Goal: Information Seeking & Learning: Learn about a topic

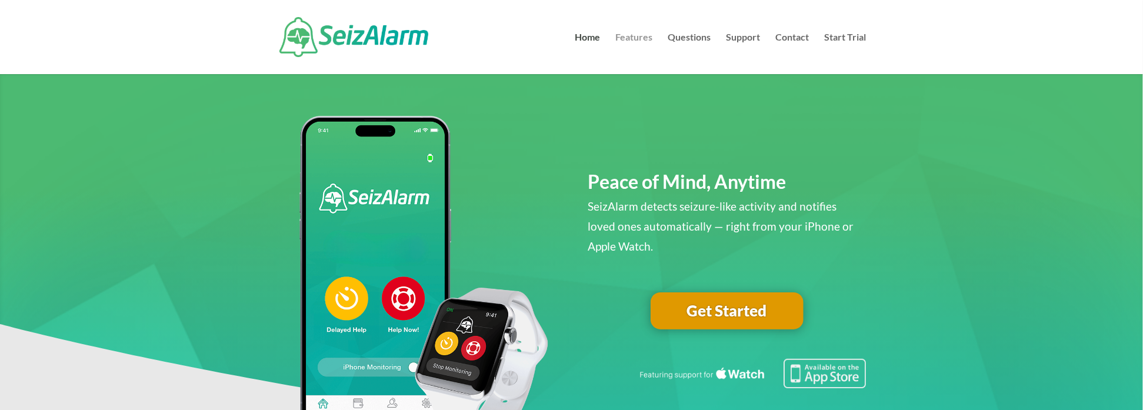
click at [641, 39] on link "Features" at bounding box center [633, 53] width 37 height 41
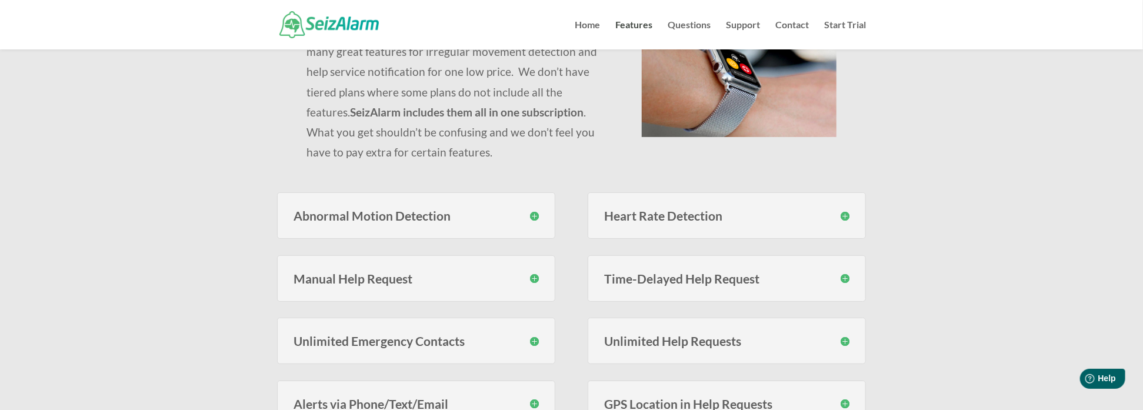
scroll to position [176, 0]
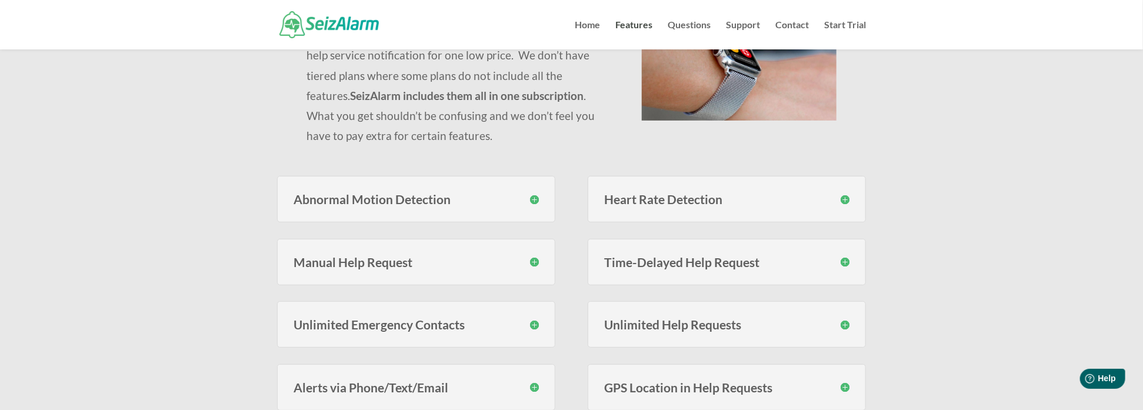
click at [539, 201] on h3 "Abnormal Motion Detection" at bounding box center [416, 199] width 245 height 12
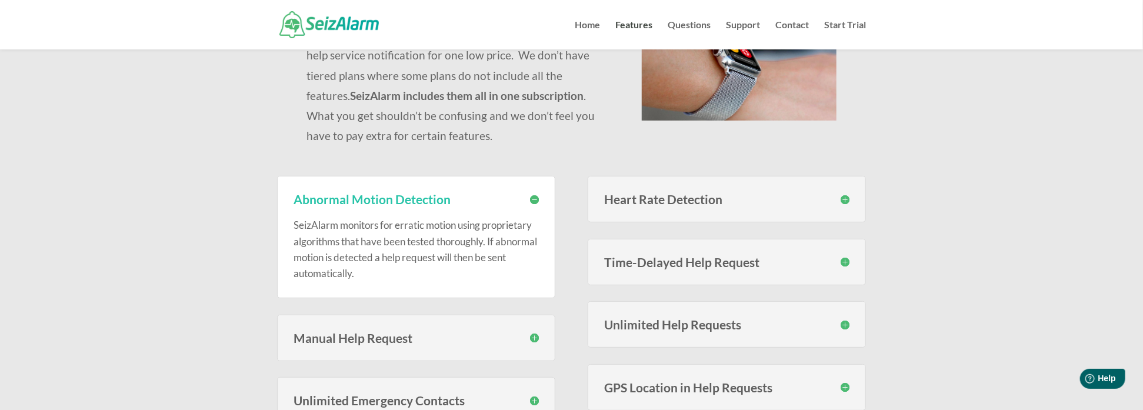
scroll to position [235, 0]
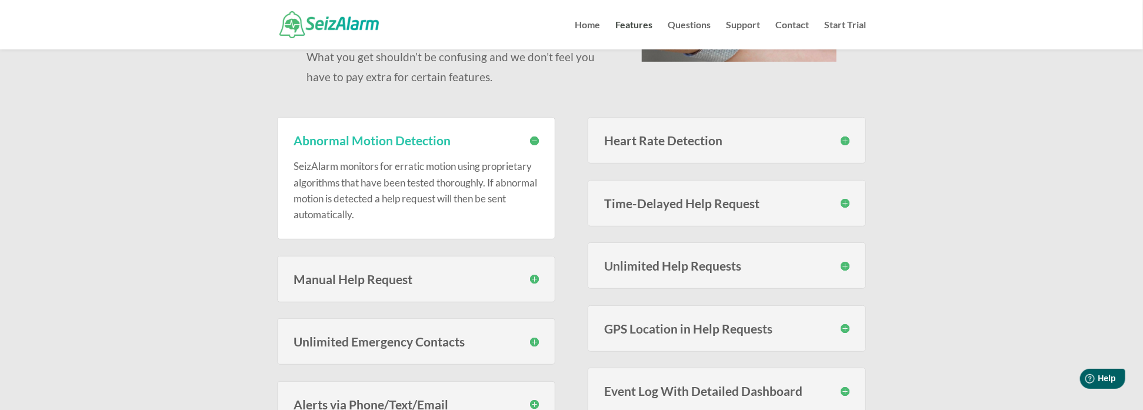
click at [530, 280] on h3 "Manual Help Request" at bounding box center [416, 279] width 245 height 12
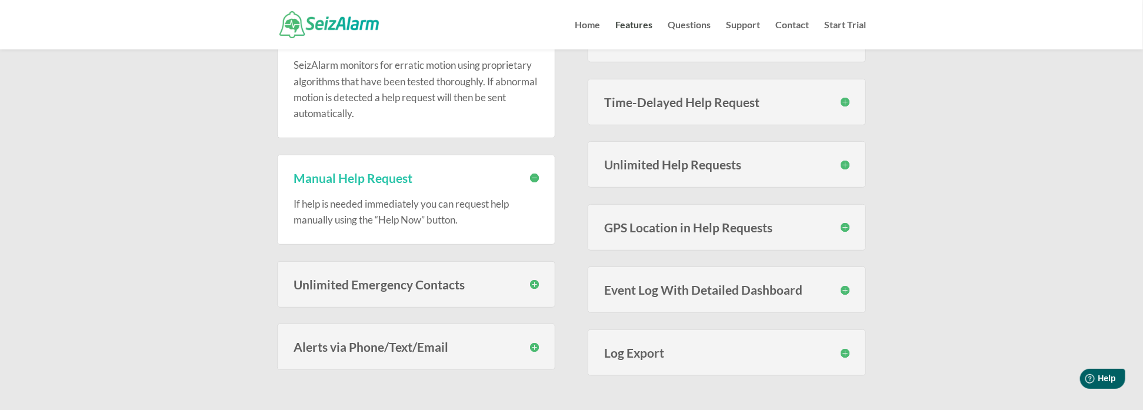
scroll to position [353, 0]
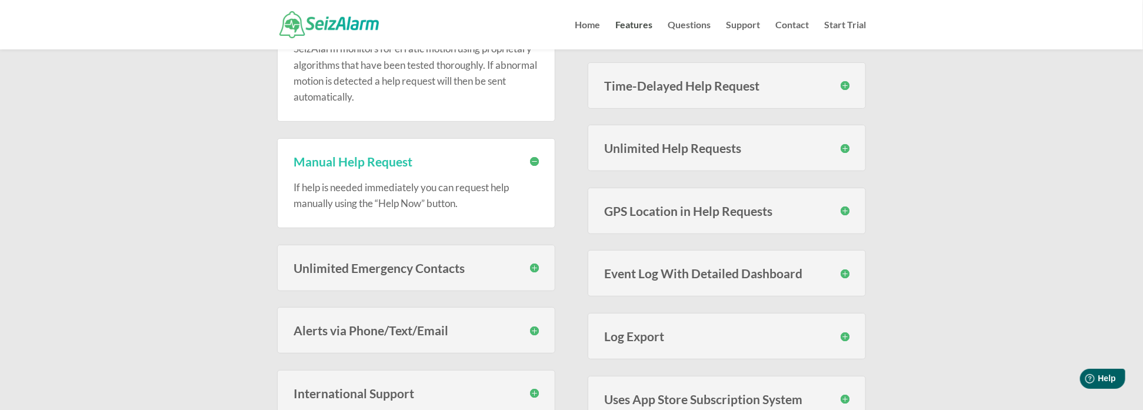
click at [536, 265] on h3 "Unlimited Emergency Contacts" at bounding box center [416, 268] width 245 height 12
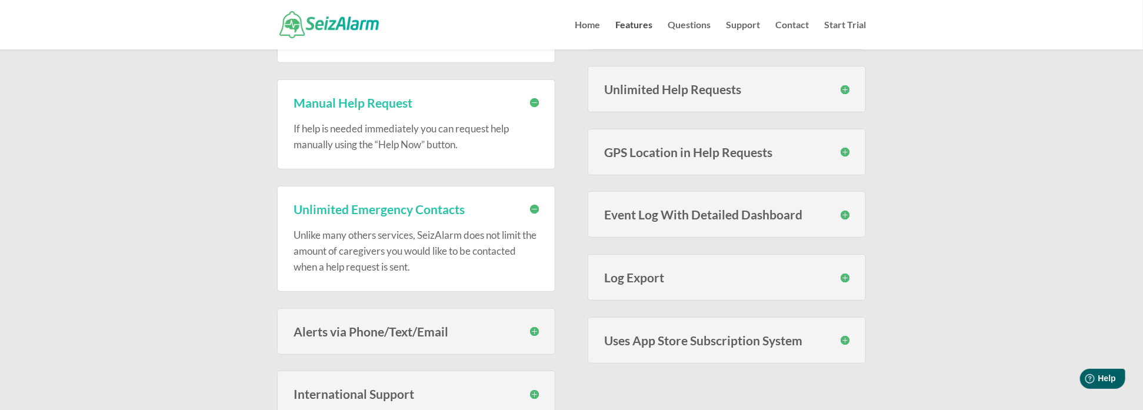
scroll to position [471, 0]
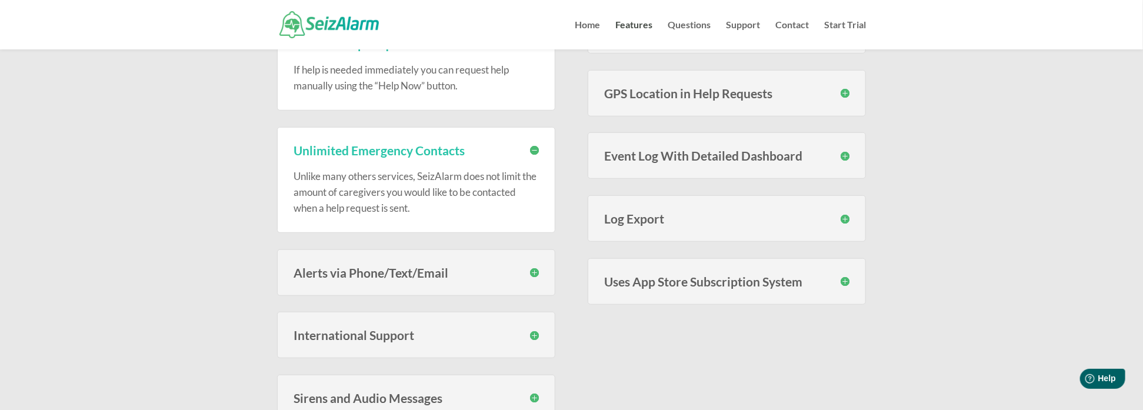
click at [534, 275] on h3 "Alerts via Phone/Text/Email" at bounding box center [416, 272] width 245 height 12
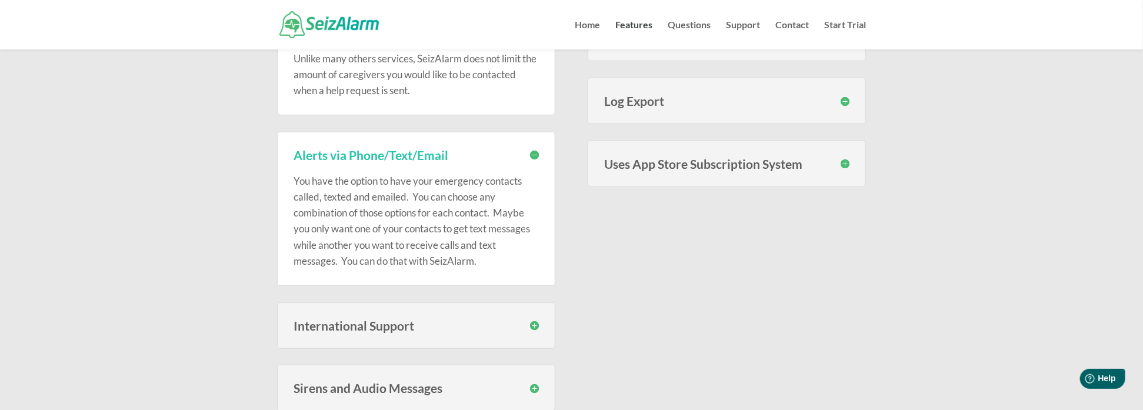
scroll to position [706, 0]
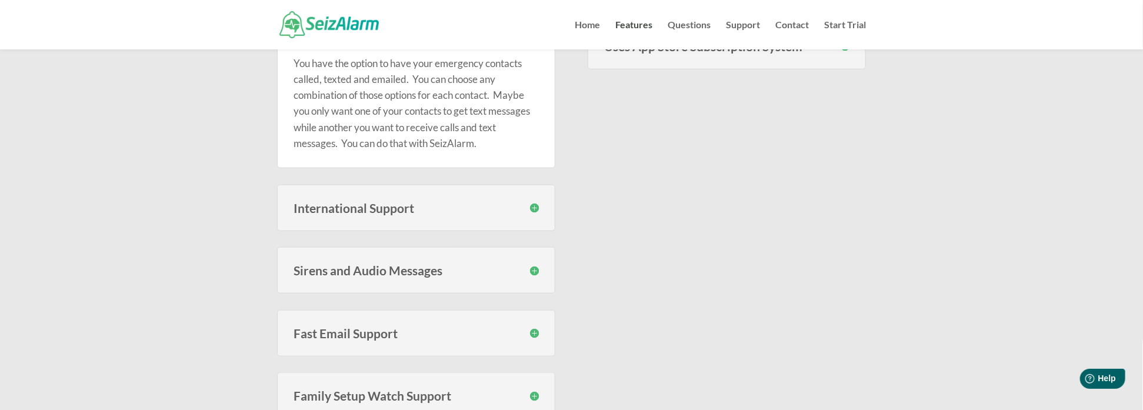
click at [531, 209] on h3 "International Support" at bounding box center [416, 208] width 245 height 12
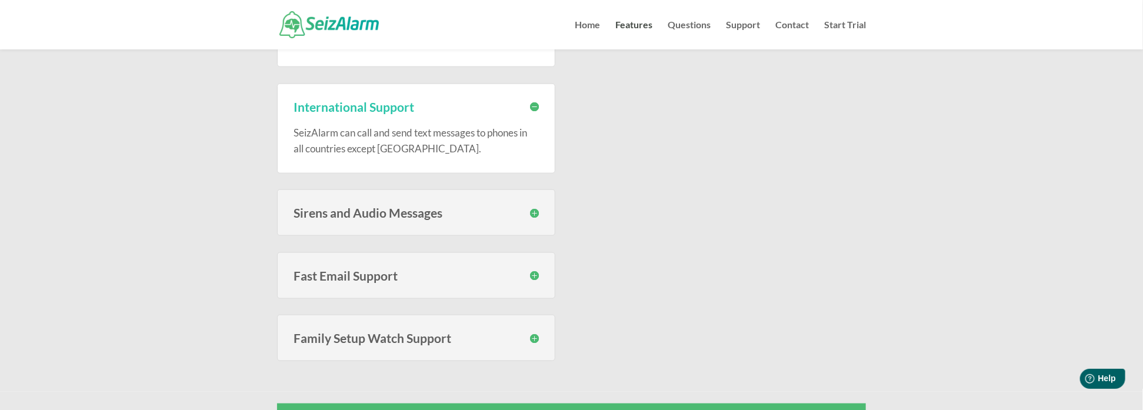
scroll to position [824, 0]
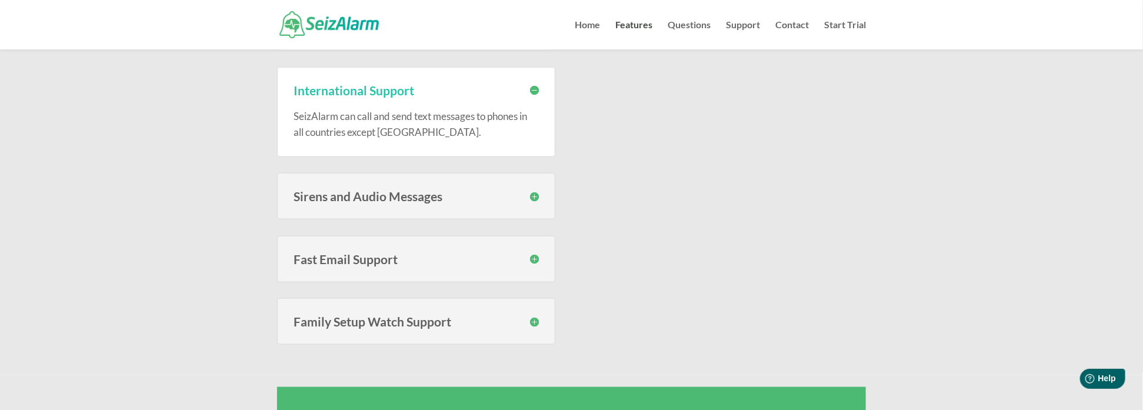
click at [536, 316] on h3 "Family Setup Watch Support" at bounding box center [416, 321] width 245 height 12
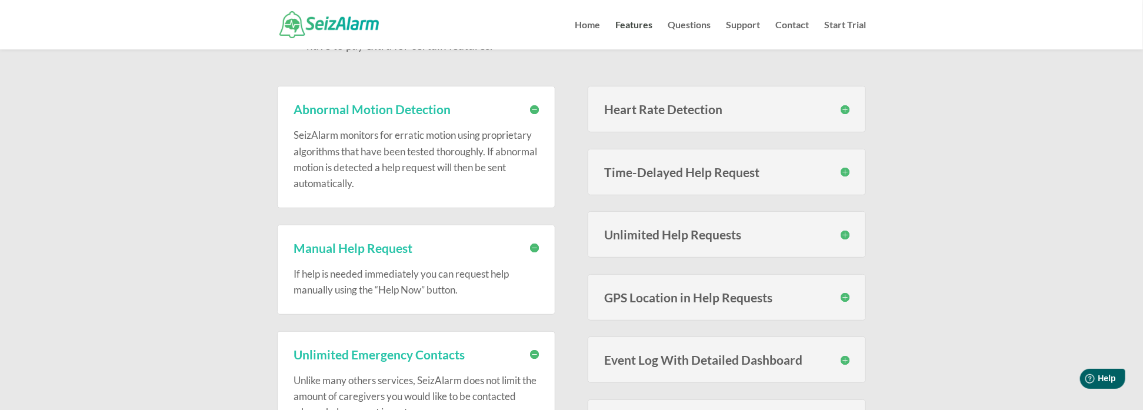
scroll to position [235, 0]
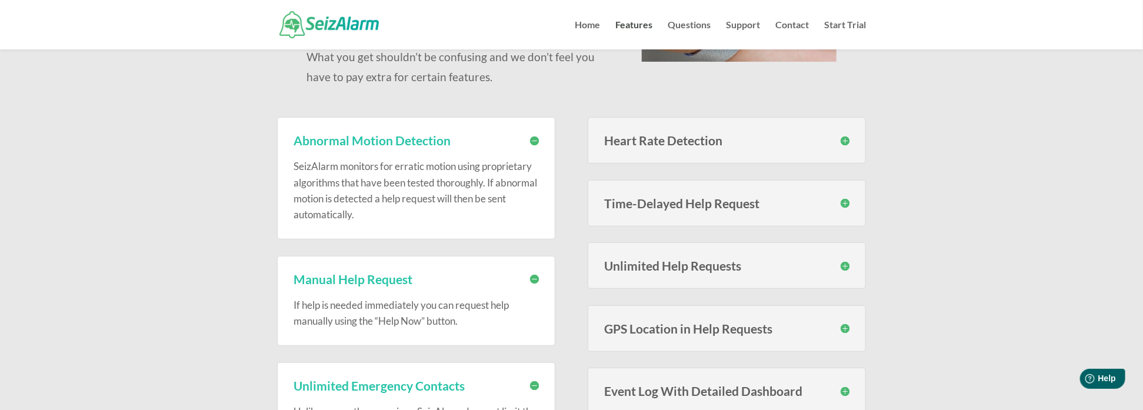
click at [849, 141] on h3 "Heart Rate Detection" at bounding box center [726, 140] width 245 height 12
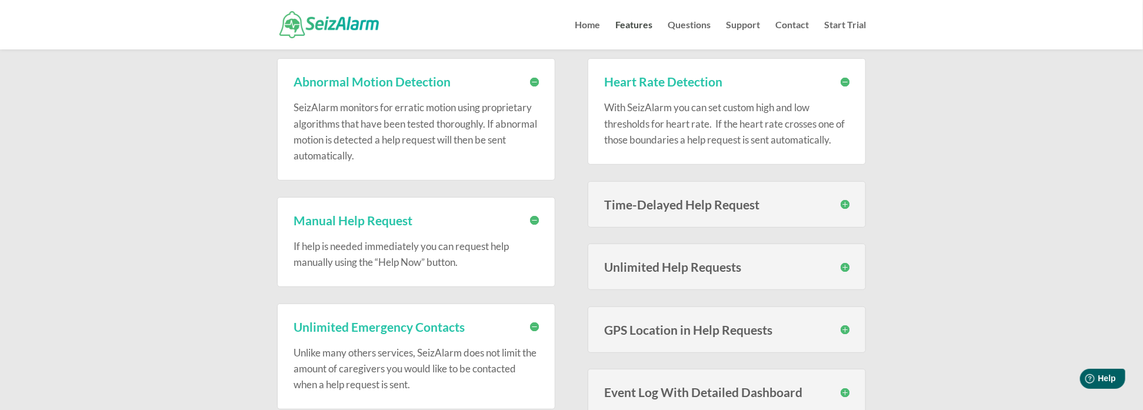
scroll to position [353, 0]
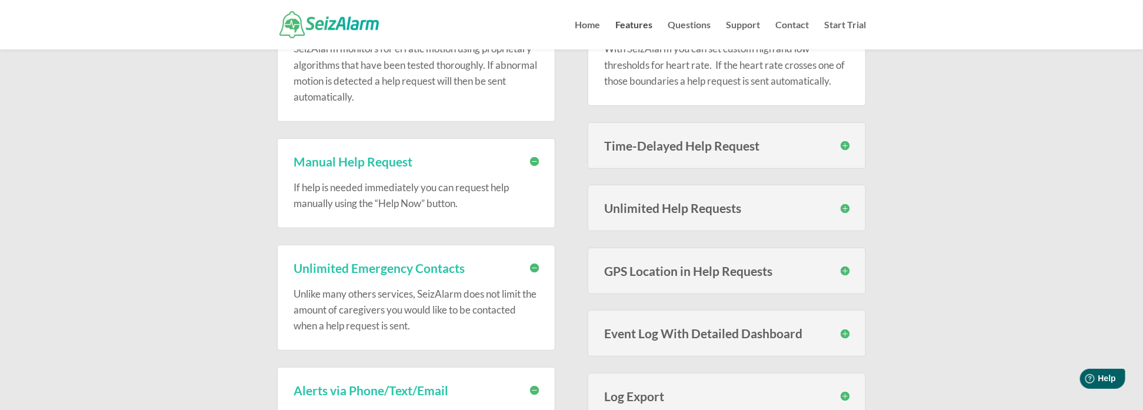
click at [846, 144] on h3 "Time-Delayed Help Request" at bounding box center [726, 145] width 245 height 12
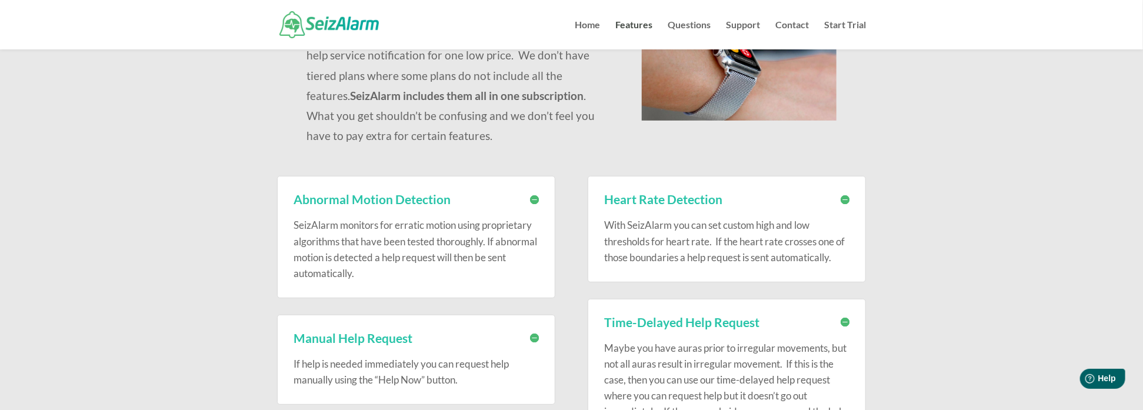
scroll to position [0, 0]
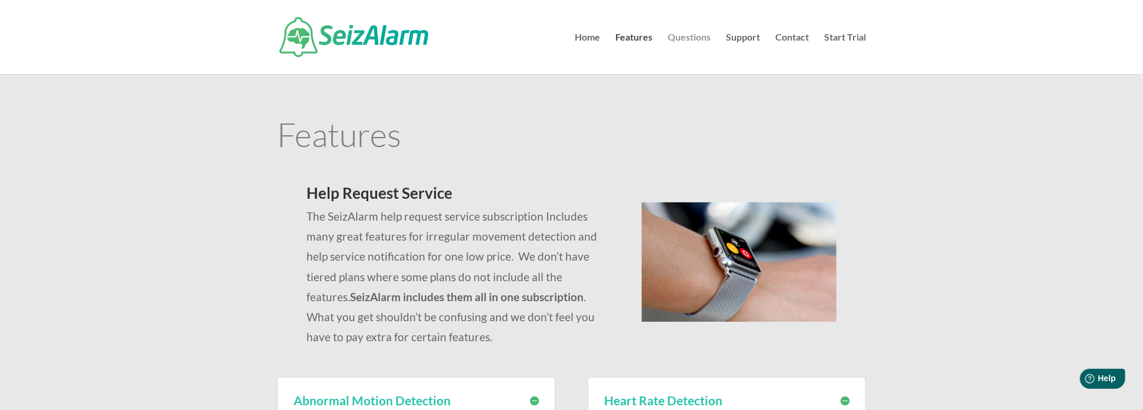
click at [675, 37] on link "Questions" at bounding box center [689, 53] width 43 height 41
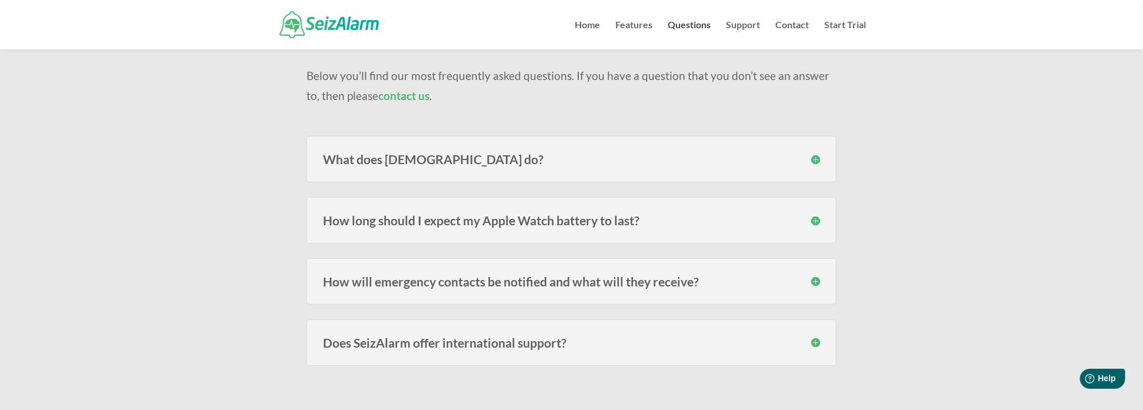
scroll to position [118, 0]
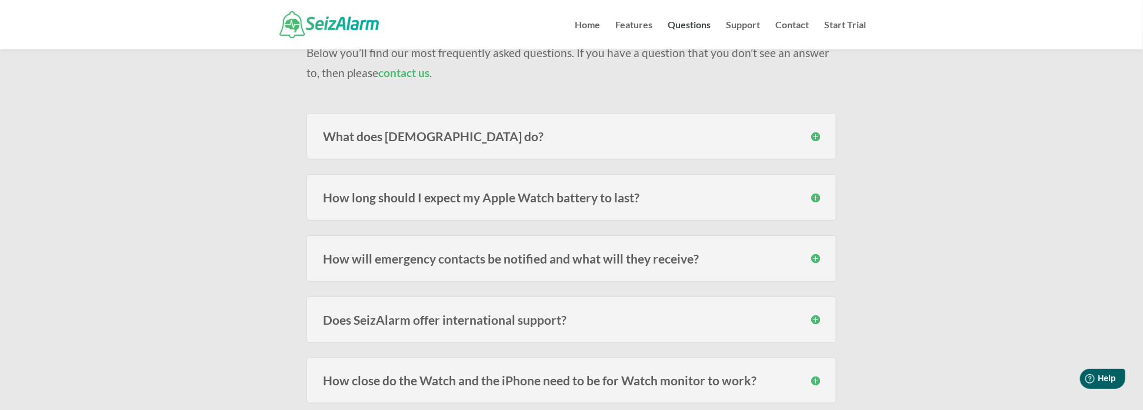
click at [754, 185] on div "How long should I expect my Apple Watch battery to last? Users of the models fr…" at bounding box center [571, 197] width 530 height 46
click at [811, 196] on h3 "How long should I expect my Apple Watch battery to last?" at bounding box center [571, 197] width 497 height 12
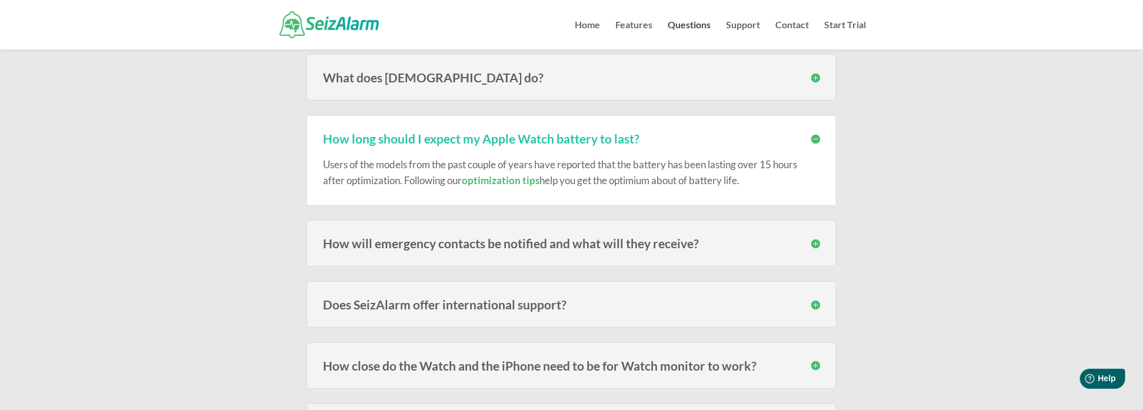
scroll to position [235, 0]
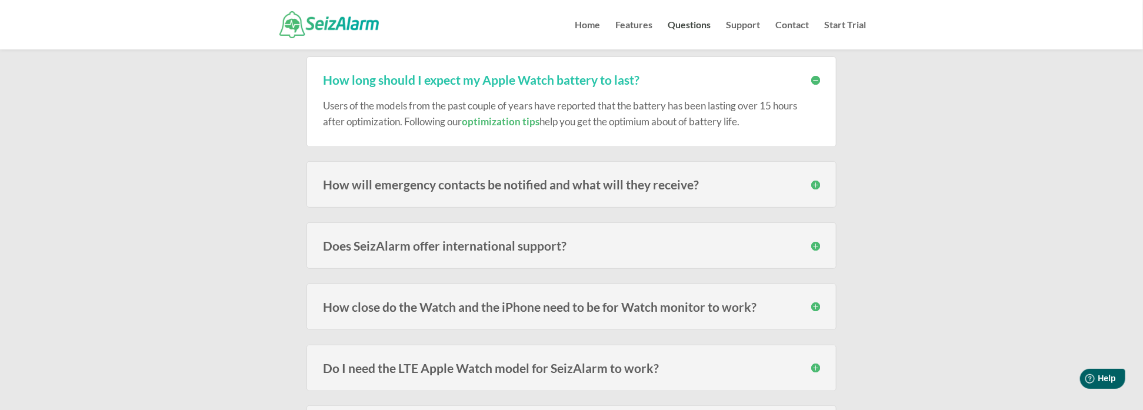
click at [711, 188] on h3 "How will emergency contacts be notified and what will they receive?" at bounding box center [571, 184] width 497 height 12
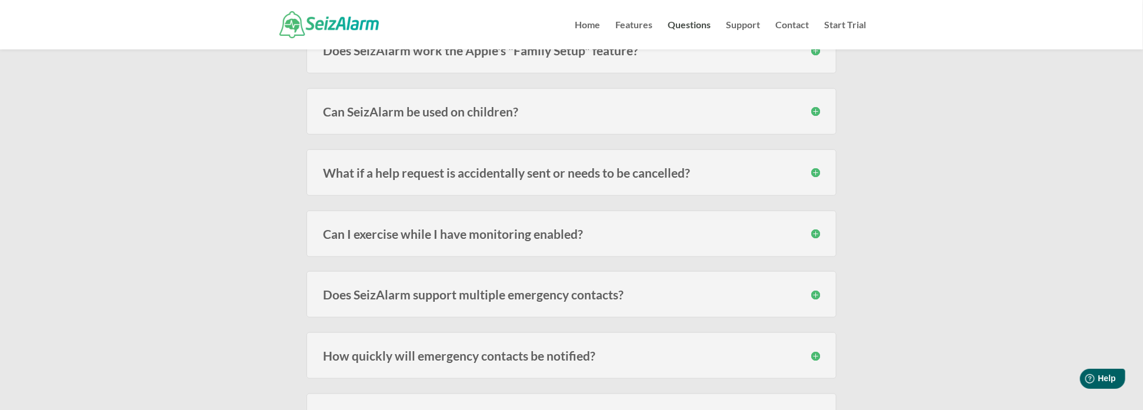
scroll to position [706, 0]
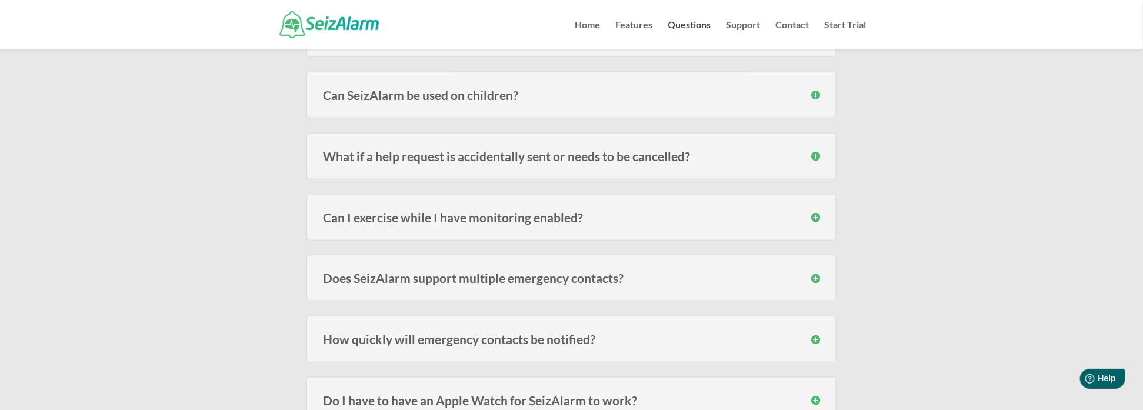
click at [706, 211] on h3 "Can I exercise while I have monitoring enabled?" at bounding box center [571, 217] width 497 height 12
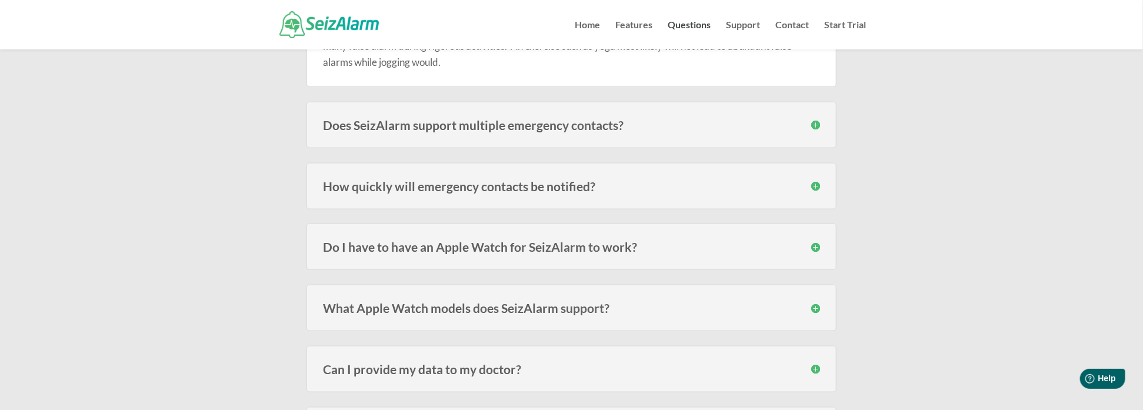
scroll to position [941, 0]
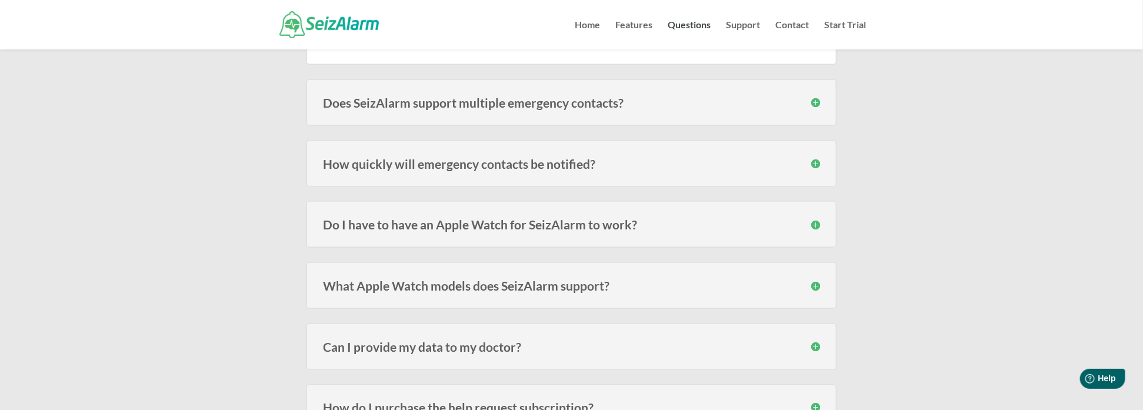
click at [700, 208] on div "Do I have to have an Apple Watch for SeizAlarm to work? No , the Watch adds the…" at bounding box center [571, 224] width 530 height 46
click at [701, 218] on h3 "Do I have to have an Apple Watch for SeizAlarm to work?" at bounding box center [571, 224] width 497 height 12
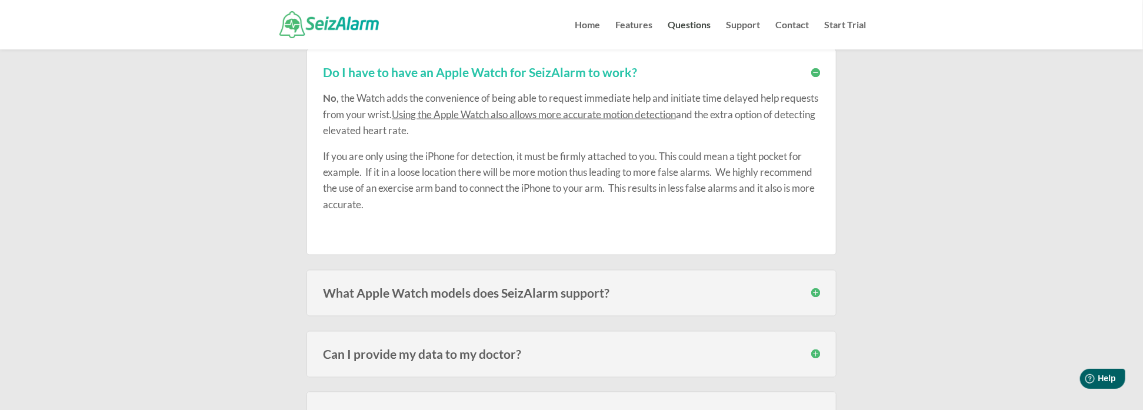
scroll to position [1118, 0]
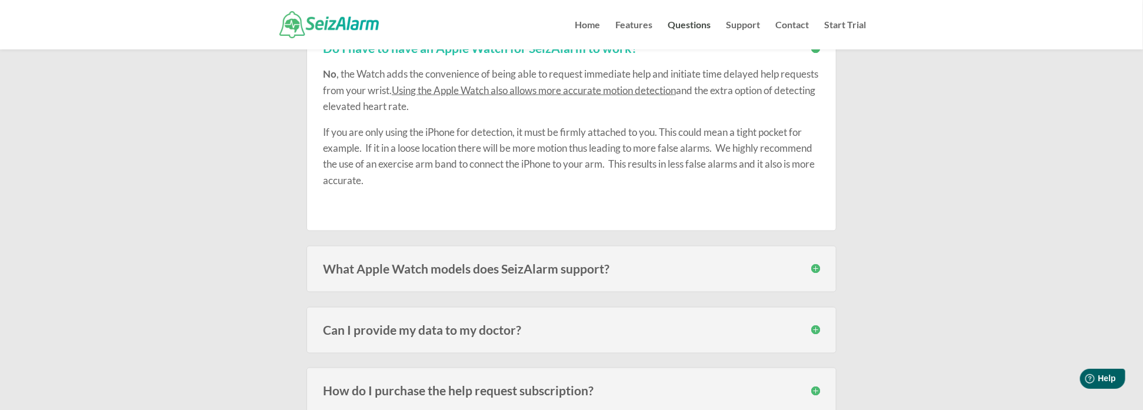
click at [683, 269] on div "What Apple Watch models does SeizAlarm support? SeizAlarm is currently compatib…" at bounding box center [571, 269] width 530 height 46
click at [684, 263] on h3 "What Apple Watch models does SeizAlarm support?" at bounding box center [571, 269] width 497 height 12
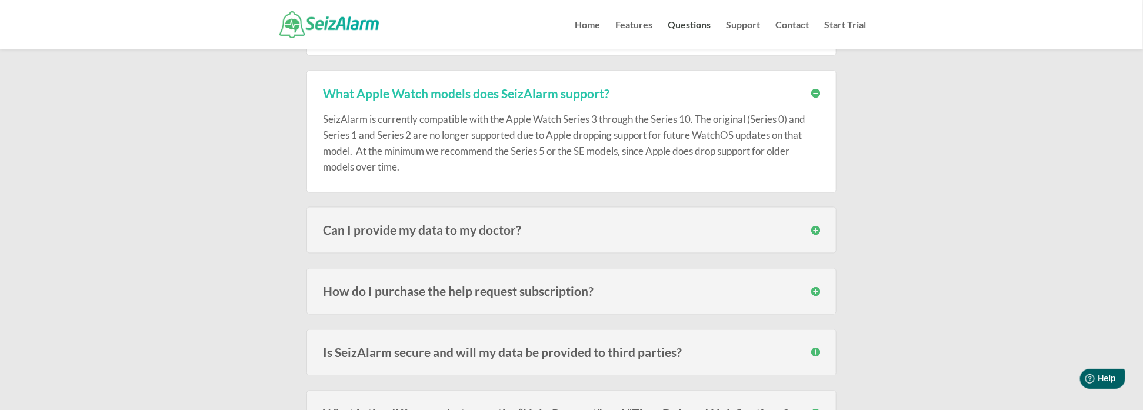
scroll to position [1294, 0]
click at [683, 223] on h3 "Can I provide my data to my doctor?" at bounding box center [571, 229] width 497 height 12
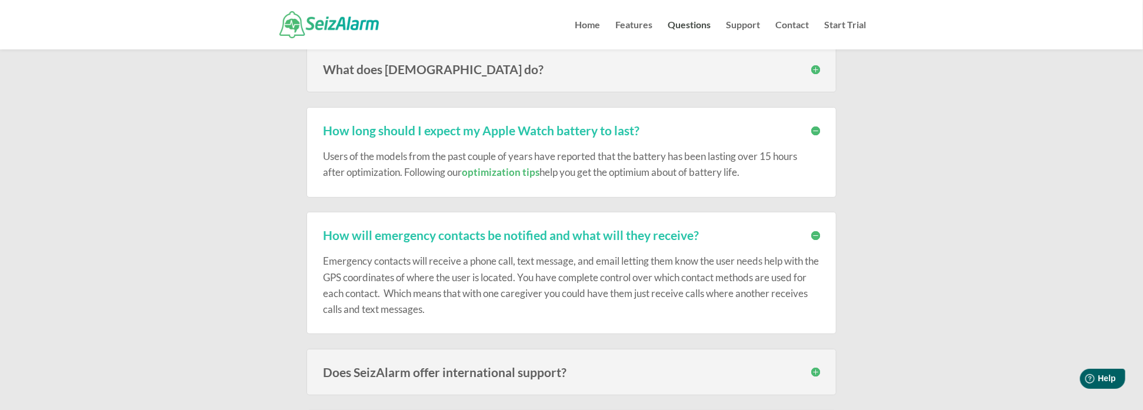
scroll to position [0, 0]
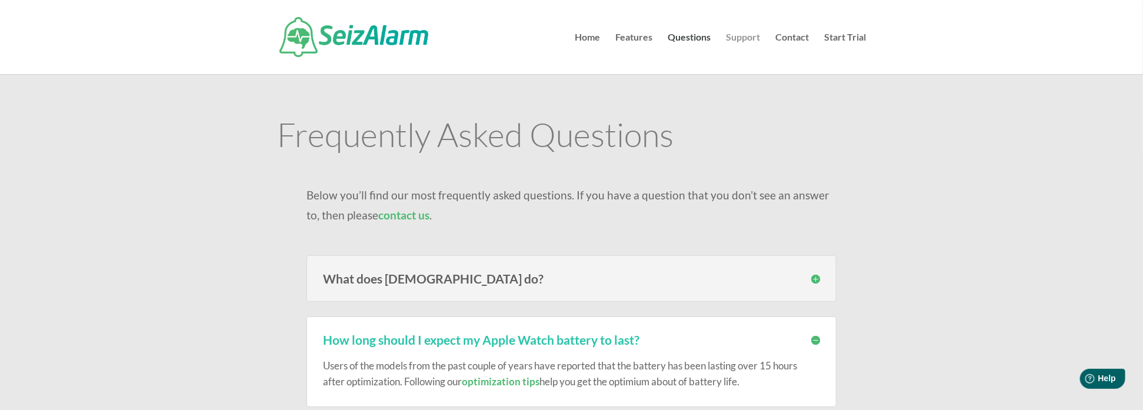
click at [733, 38] on link "Support" at bounding box center [743, 53] width 34 height 41
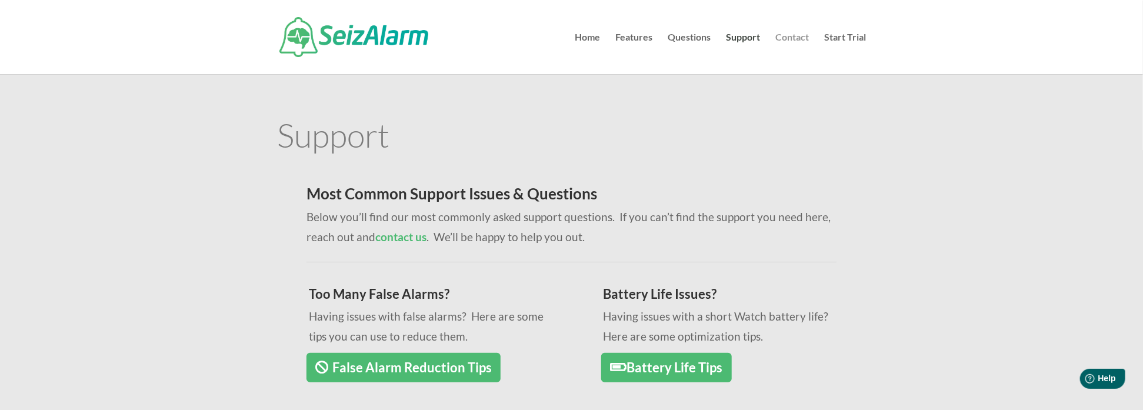
click at [782, 33] on link "Contact" at bounding box center [792, 53] width 34 height 41
